Goal: Task Accomplishment & Management: Manage account settings

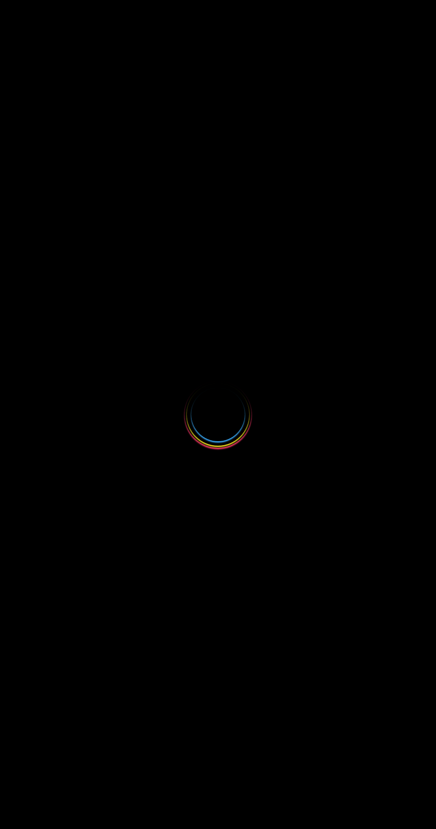
select select
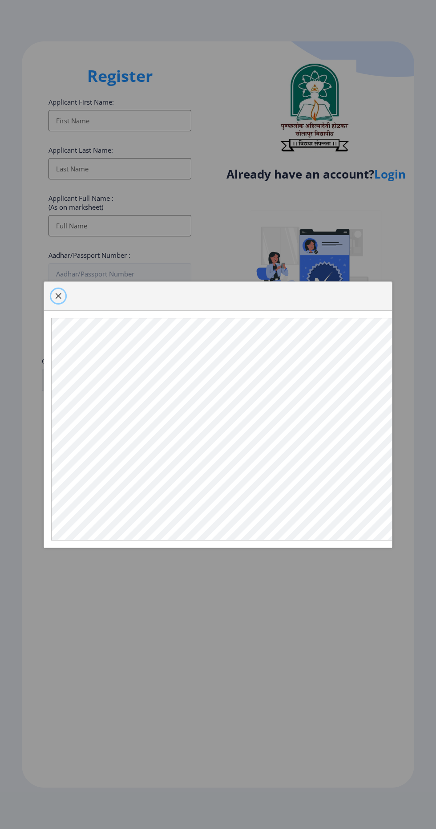
click at [58, 303] on button "button" at bounding box center [58, 296] width 14 height 14
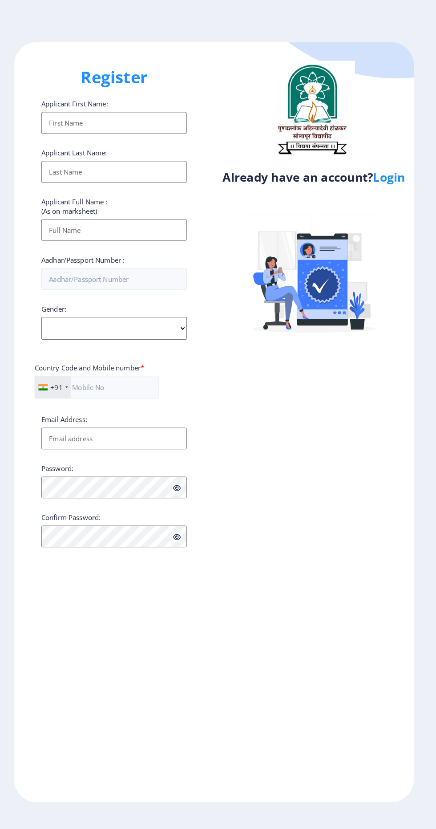
click at [402, 175] on link "Login" at bounding box center [391, 174] width 32 height 16
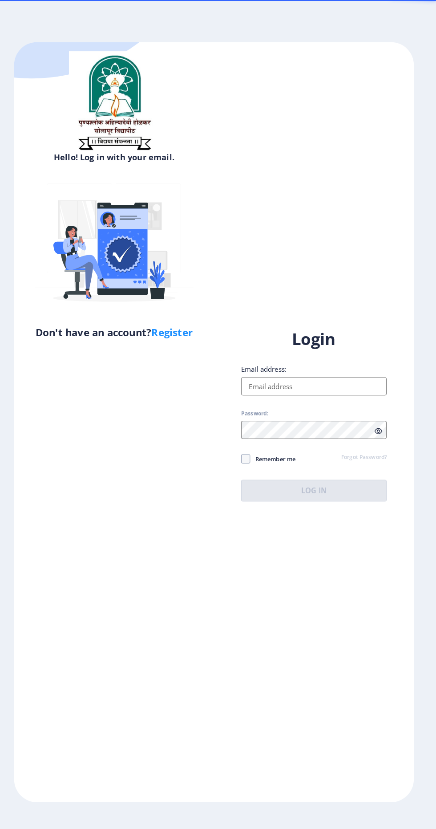
click at [334, 388] on input "Email address:" at bounding box center [316, 379] width 143 height 18
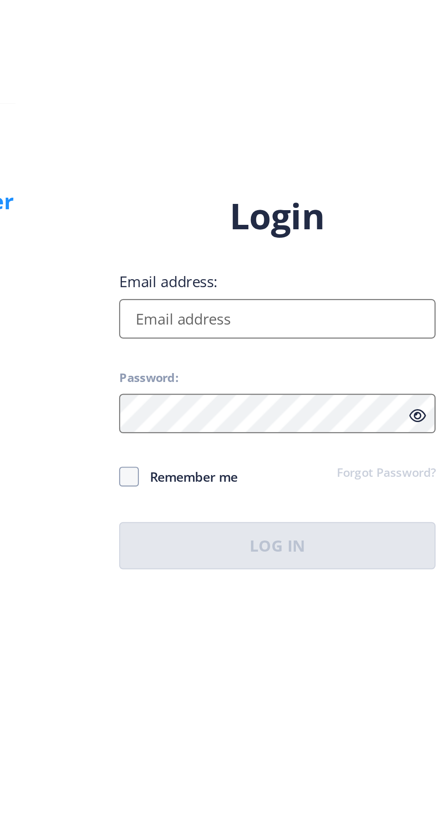
type input "[EMAIL_ADDRESS][DOMAIN_NAME]"
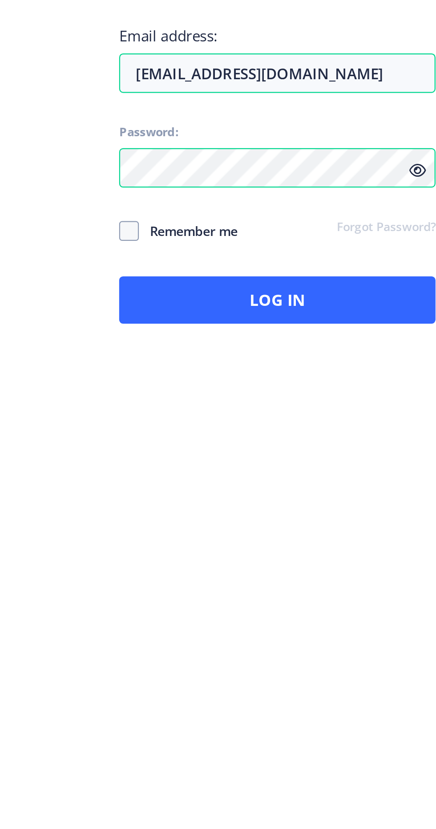
click at [378, 427] on icon at bounding box center [380, 423] width 8 height 7
click at [251, 455] on span at bounding box center [249, 450] width 9 height 9
click at [245, 451] on input "Remember me" at bounding box center [245, 450] width 0 height 0
checkbox input "true"
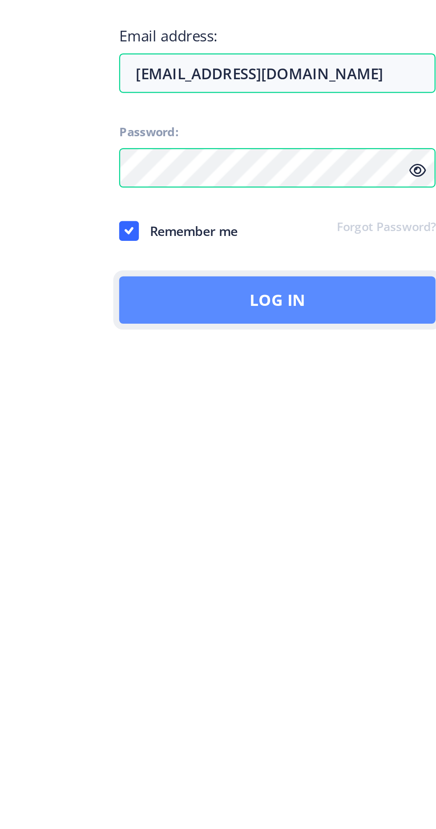
click at [314, 493] on button "Log In" at bounding box center [316, 481] width 143 height 21
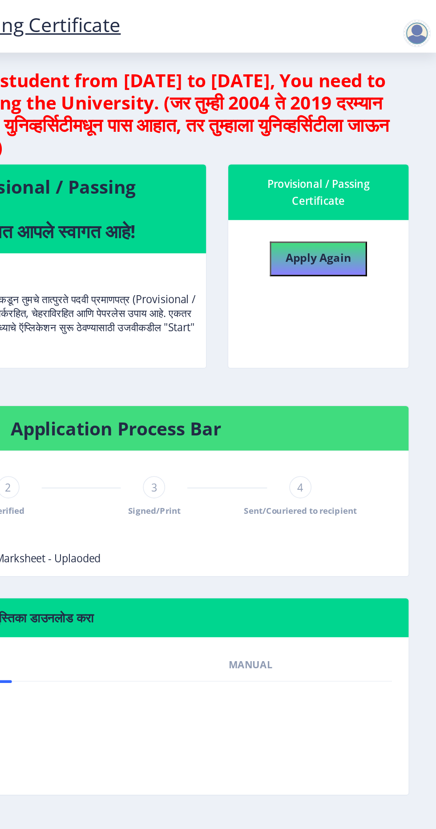
click at [367, 316] on div "1 Applied 2 Verified 3 Signed/Print 4 Sent/Couriered to recipient" at bounding box center [230, 329] width 354 height 48
click at [353, 324] on span "Sent/Couriered to recipient" at bounding box center [349, 328] width 73 height 8
click at [354, 317] on div "4 Sent/Couriered to recipient" at bounding box center [349, 318] width 14 height 26
click at [349, 311] on span "4" at bounding box center [349, 312] width 4 height 9
click at [256, 330] on span "Signed/Print" at bounding box center [255, 328] width 34 height 8
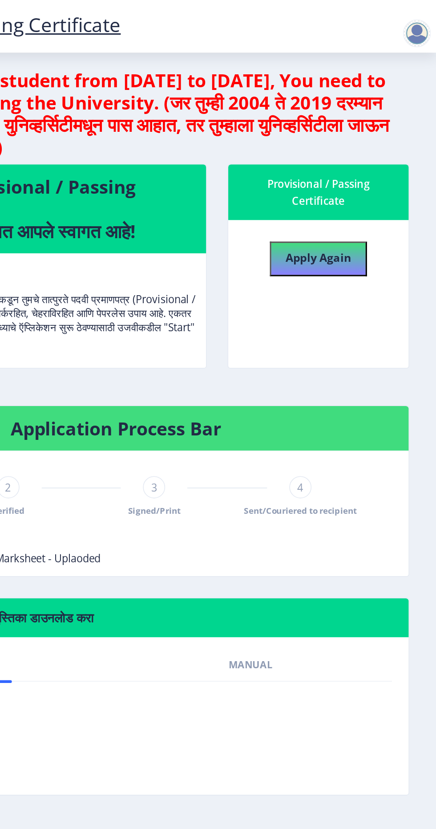
click at [255, 312] on span "3" at bounding box center [255, 312] width 4 height 9
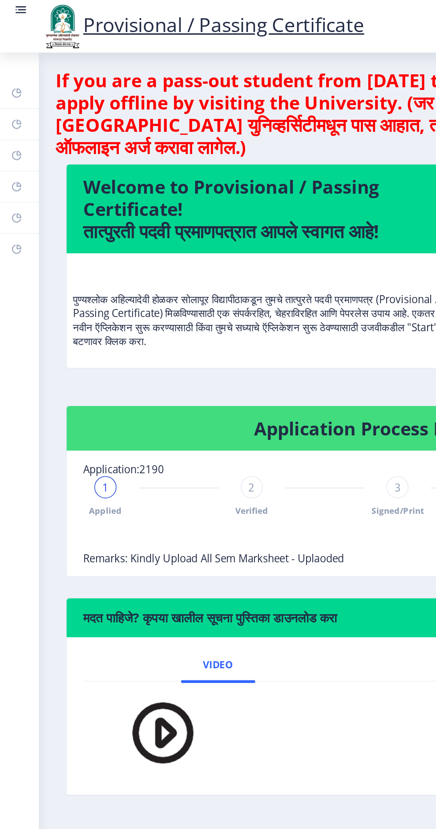
click at [16, 20] on link at bounding box center [13, 17] width 9 height 30
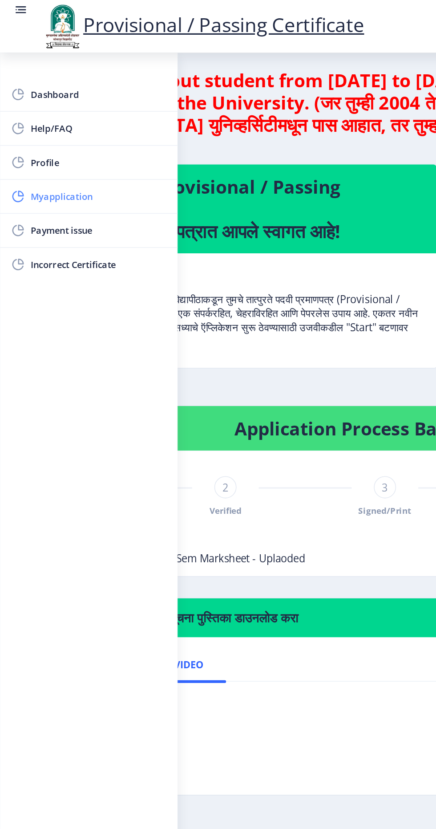
click at [68, 133] on link "Myapplication" at bounding box center [57, 125] width 114 height 21
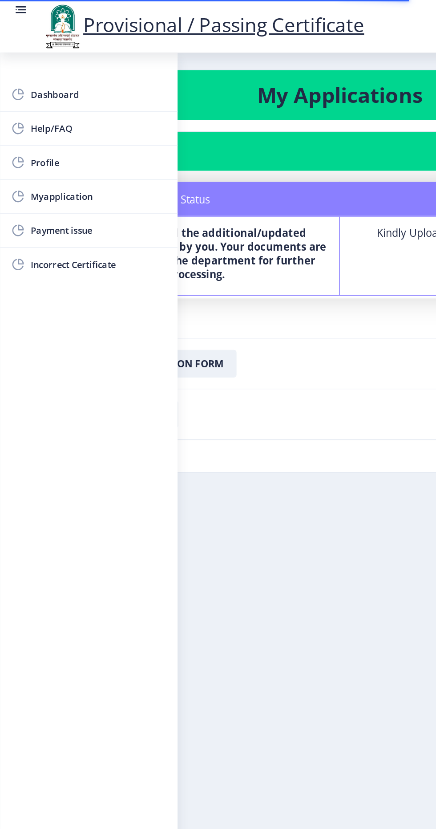
click at [200, 250] on nb-card-footer "Download Receipt" at bounding box center [218, 265] width 392 height 33
click at [54, 147] on span "Payment issue" at bounding box center [63, 147] width 87 height 11
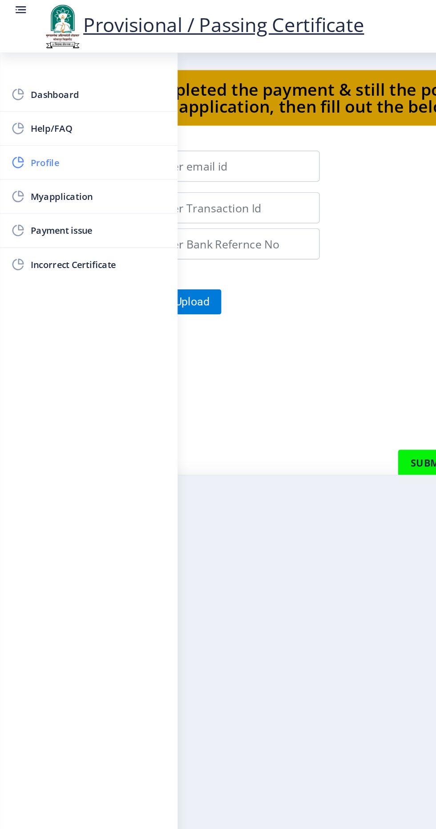
click at [41, 108] on span "Profile" at bounding box center [63, 104] width 87 height 11
select select
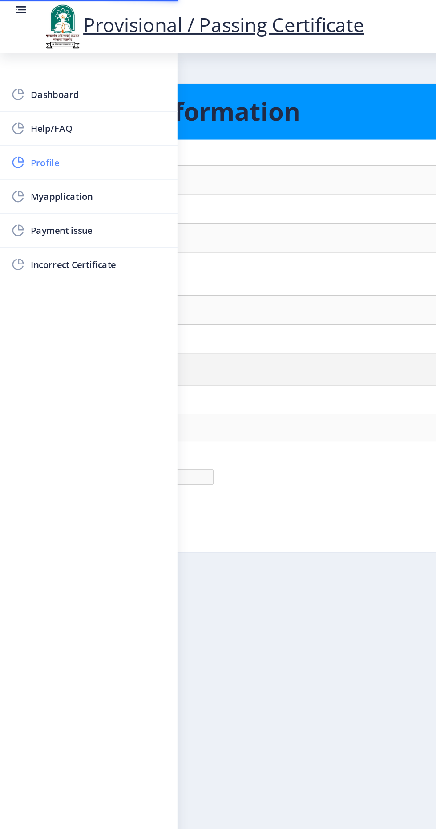
type input "[PERSON_NAME]"
type input "[PERSON_NAME] [PERSON_NAME]"
select select "[DEMOGRAPHIC_DATA]"
type input "[EMAIL_ADDRESS][DOMAIN_NAME]"
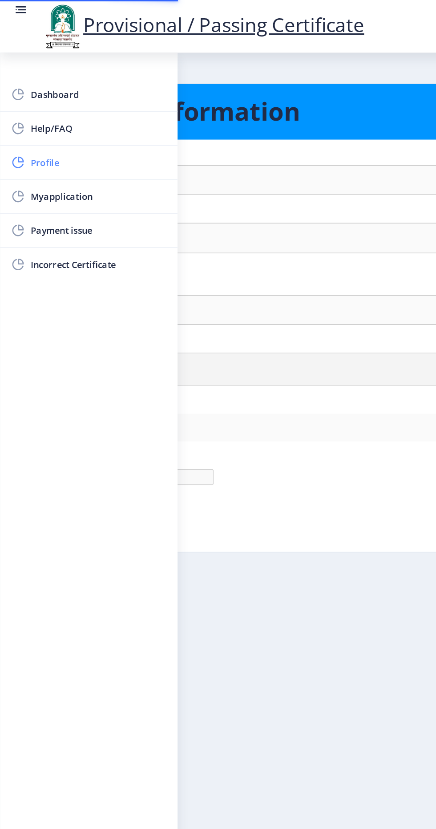
type input "9822821278"
click at [54, 62] on span "Dashboard" at bounding box center [63, 60] width 87 height 11
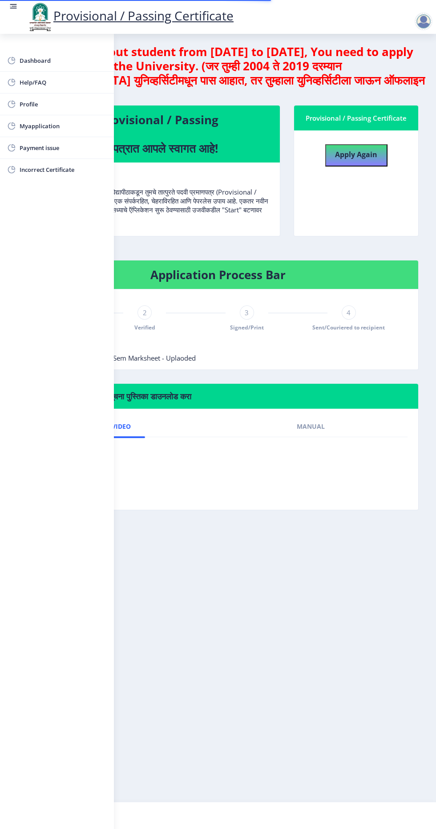
click at [10, 6] on circle at bounding box center [10, 6] width 1 height 1
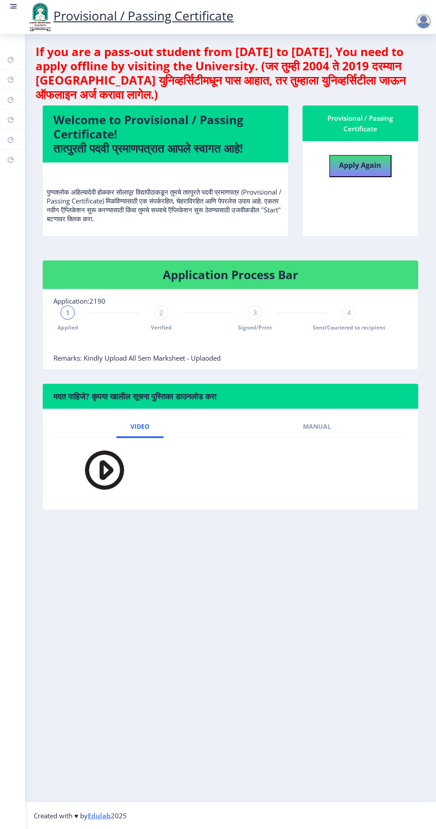
click at [191, 324] on div "1 Applied 2 Verified 3 Signed/Print 4 Sent/Couriered to recipient" at bounding box center [208, 318] width 310 height 26
click at [284, 333] on nb-stepper "1 Applied 2 Verified 3 Signed/Print 4 Sent/Couriered to recipient" at bounding box center [208, 329] width 310 height 48
